Goal: Find specific page/section: Find specific page/section

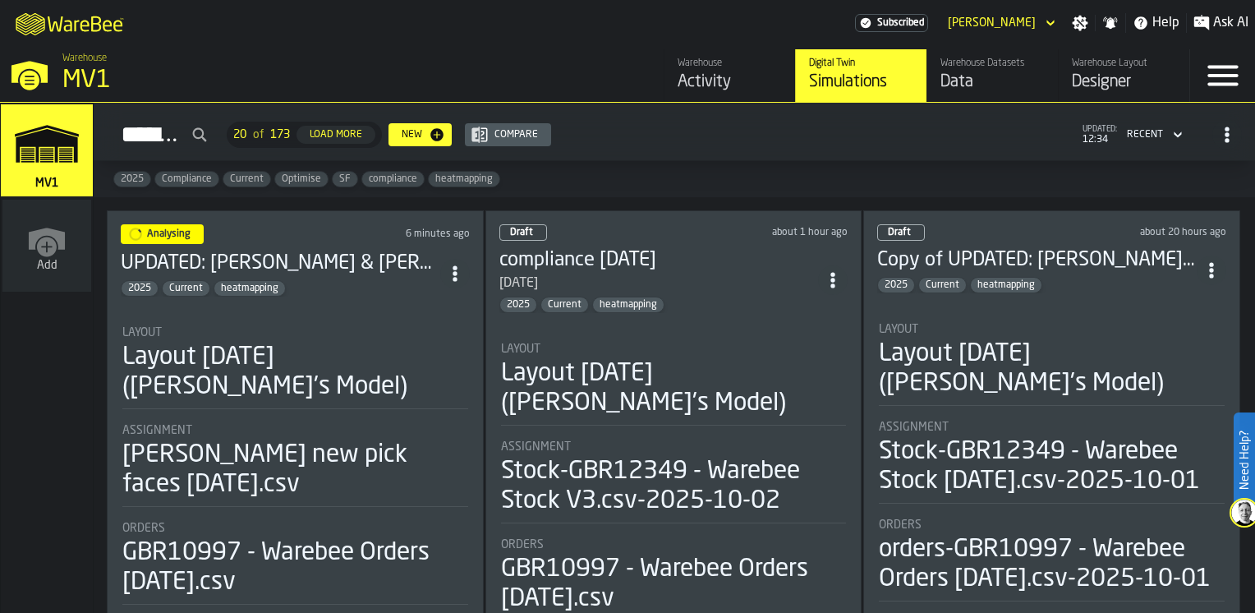
click at [1099, 277] on div "2025 Current heatmapping" at bounding box center [1036, 285] width 319 height 16
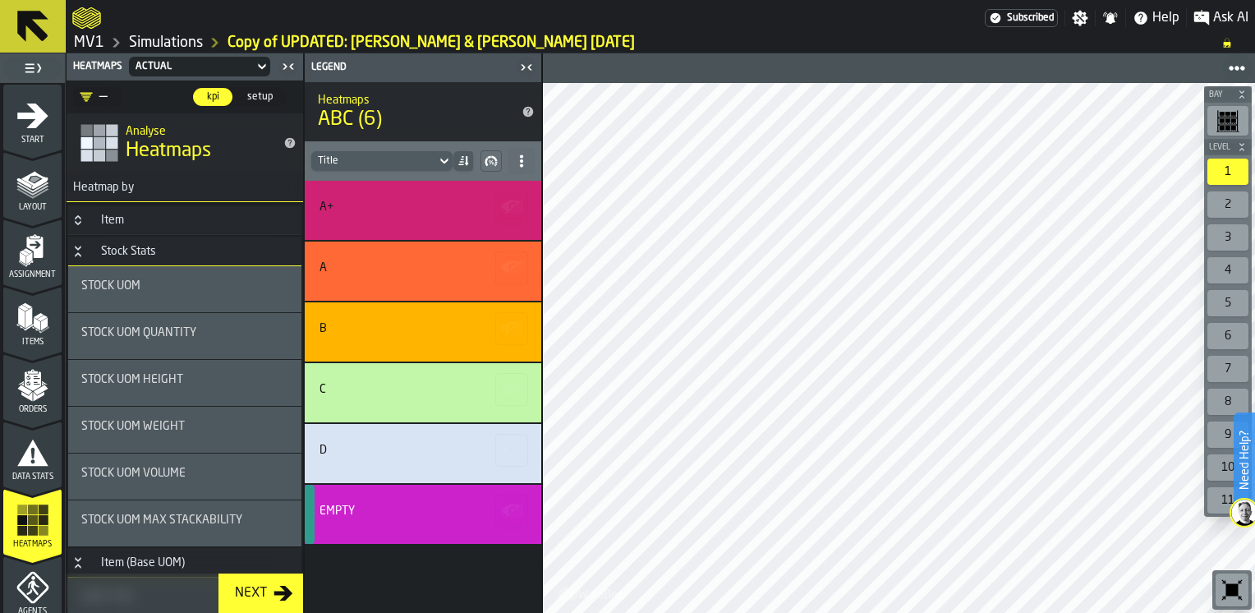
drag, startPoint x: 66, startPoint y: 282, endPoint x: 70, endPoint y: 317, distance: 35.5
click at [63, 358] on aside "1 Start 2 Layout 3 Assignment 4 Items 5 Orders 6 Data Stats 7 Heatmaps 8 Agents…" at bounding box center [271, 332] width 542 height 559
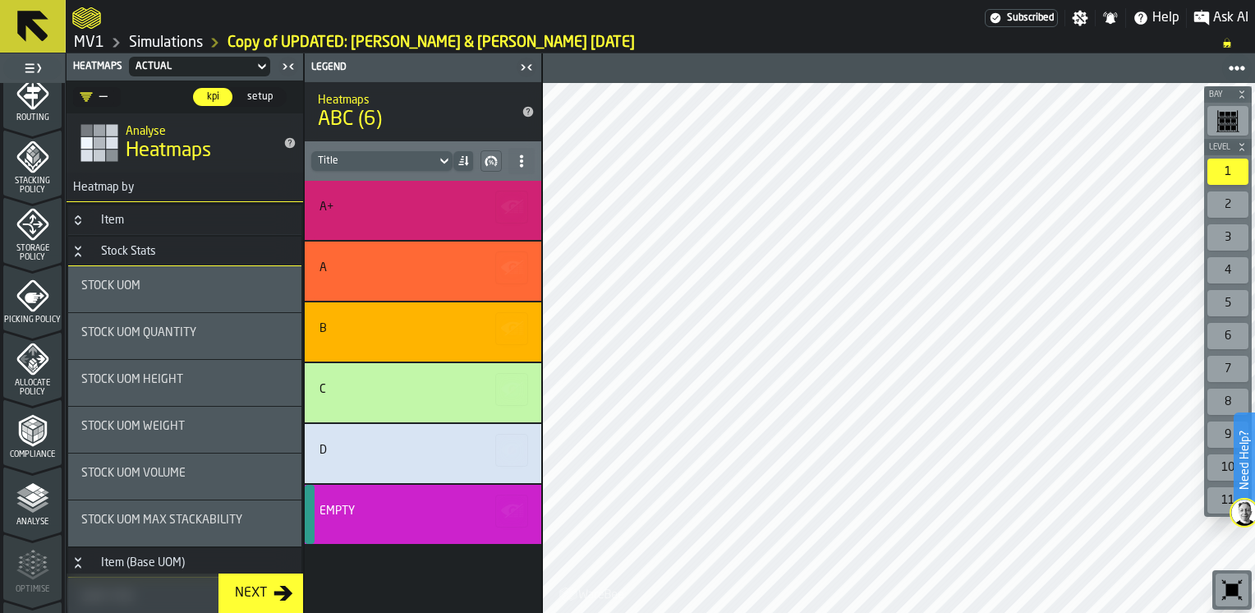
scroll to position [562, 0]
click at [12, 433] on div "Compliance" at bounding box center [32, 435] width 58 height 45
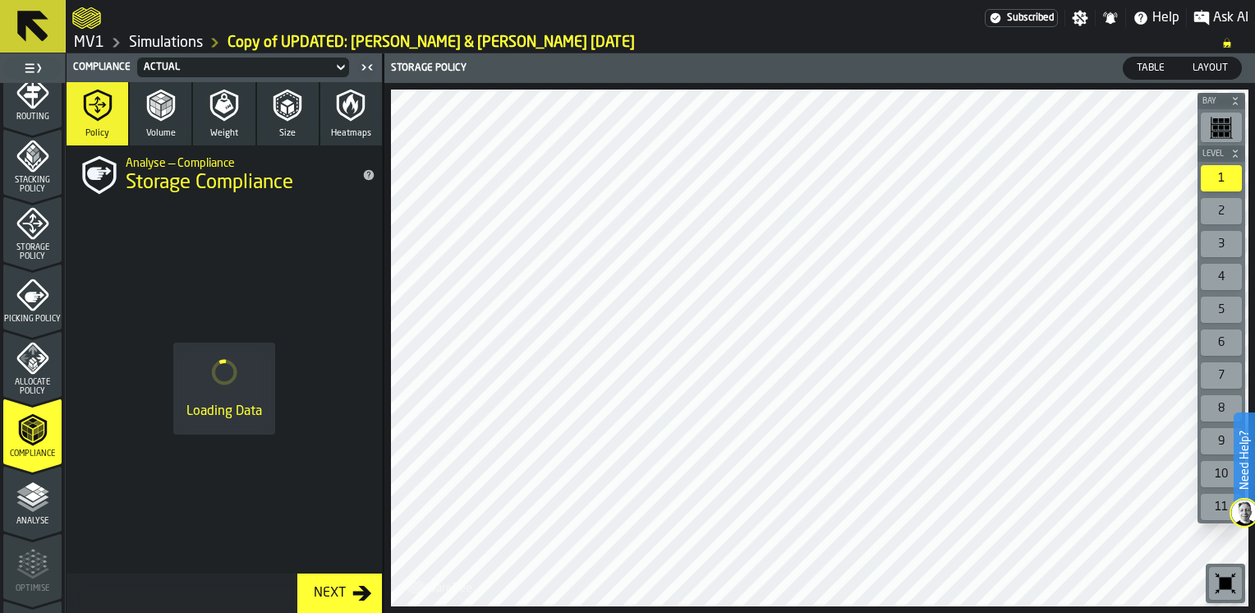
click at [40, 21] on icon at bounding box center [32, 26] width 39 height 39
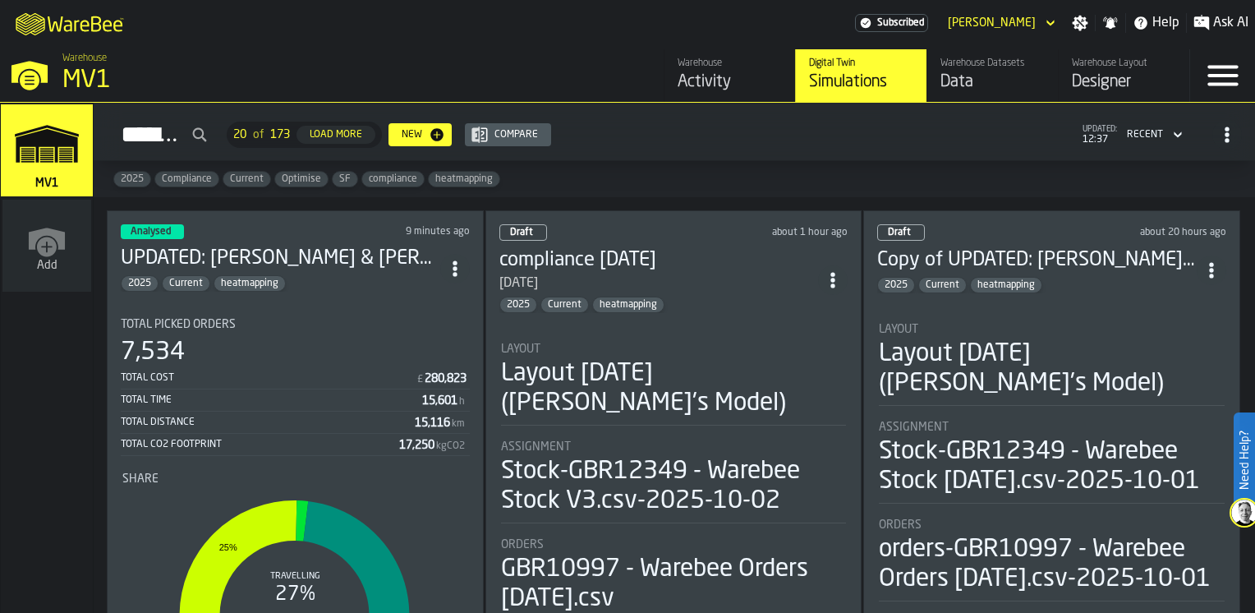
click at [972, 71] on div "Data" at bounding box center [992, 82] width 104 height 23
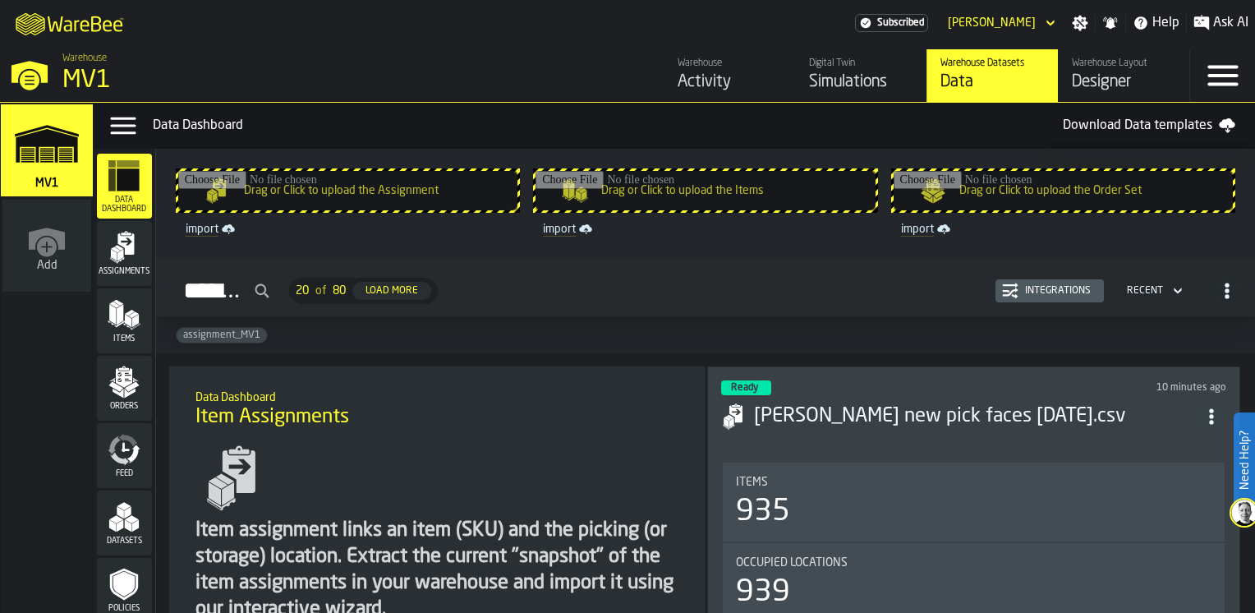
click at [135, 509] on icon "menu Datasets" at bounding box center [124, 516] width 33 height 33
